Goal: Find specific page/section: Find specific page/section

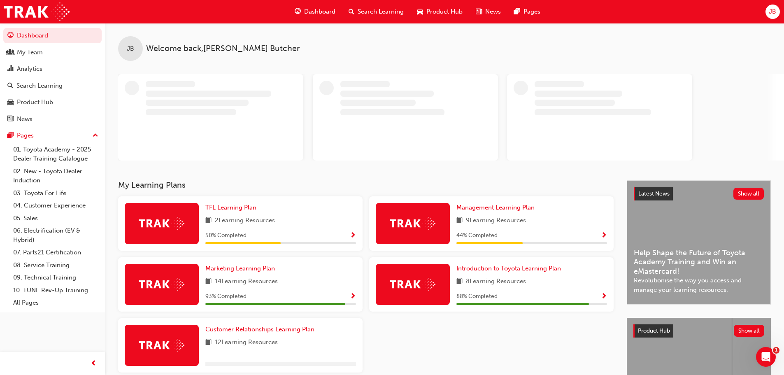
click at [770, 12] on span "JB" at bounding box center [772, 11] width 7 height 9
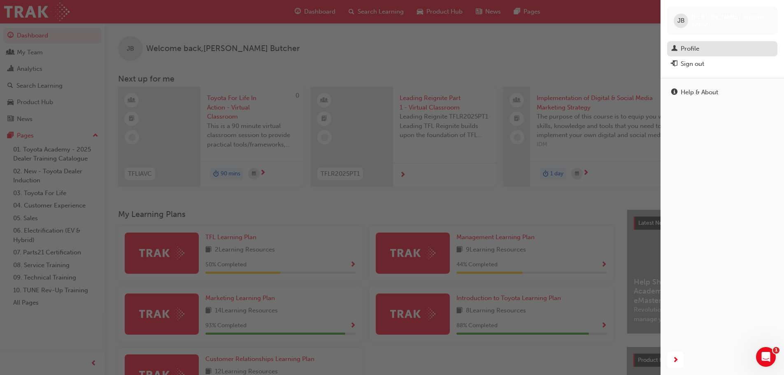
click at [704, 44] on div "Profile" at bounding box center [722, 49] width 102 height 10
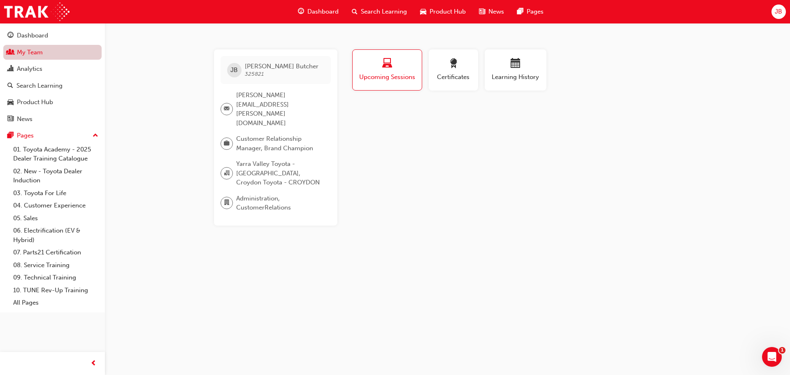
click at [36, 45] on link "My Team" at bounding box center [52, 52] width 98 height 15
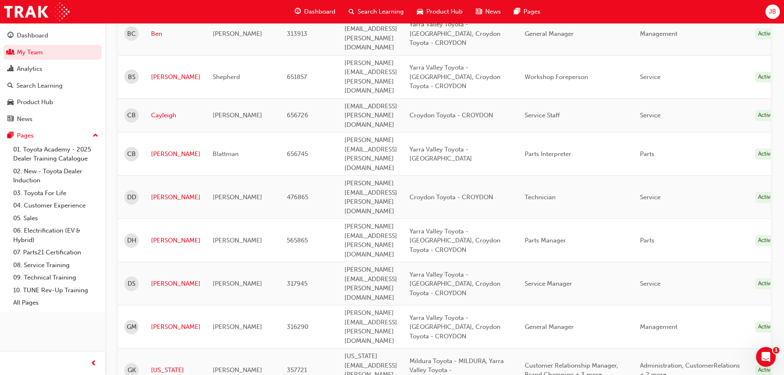
scroll to position [411, 0]
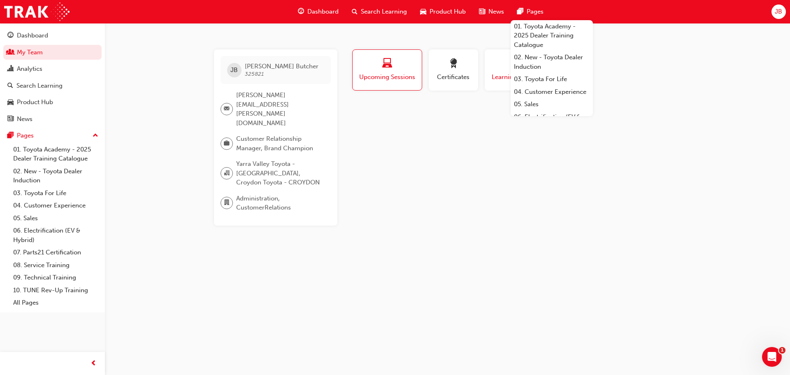
click at [504, 75] on span "Learning History" at bounding box center [515, 76] width 49 height 9
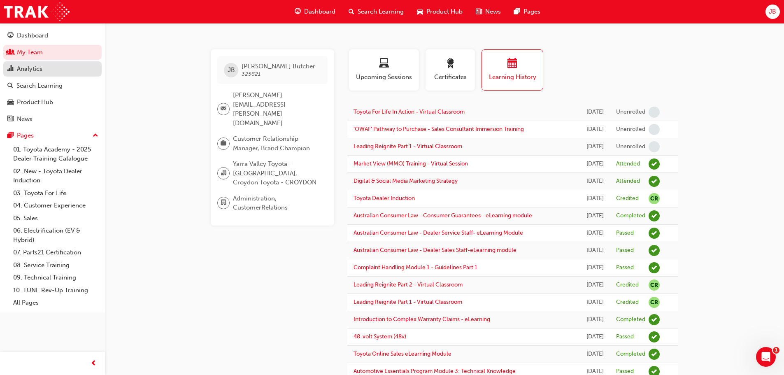
click at [18, 69] on div "Analytics" at bounding box center [30, 68] width 26 height 9
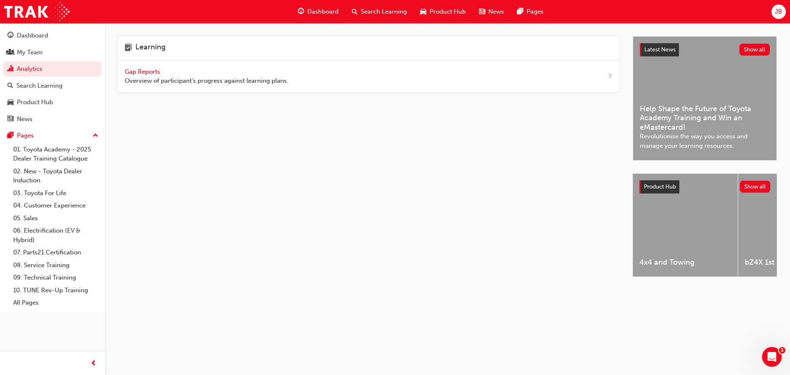
click at [139, 72] on span "Gap Reports" at bounding box center [143, 71] width 37 height 7
